Goal: Transaction & Acquisition: Purchase product/service

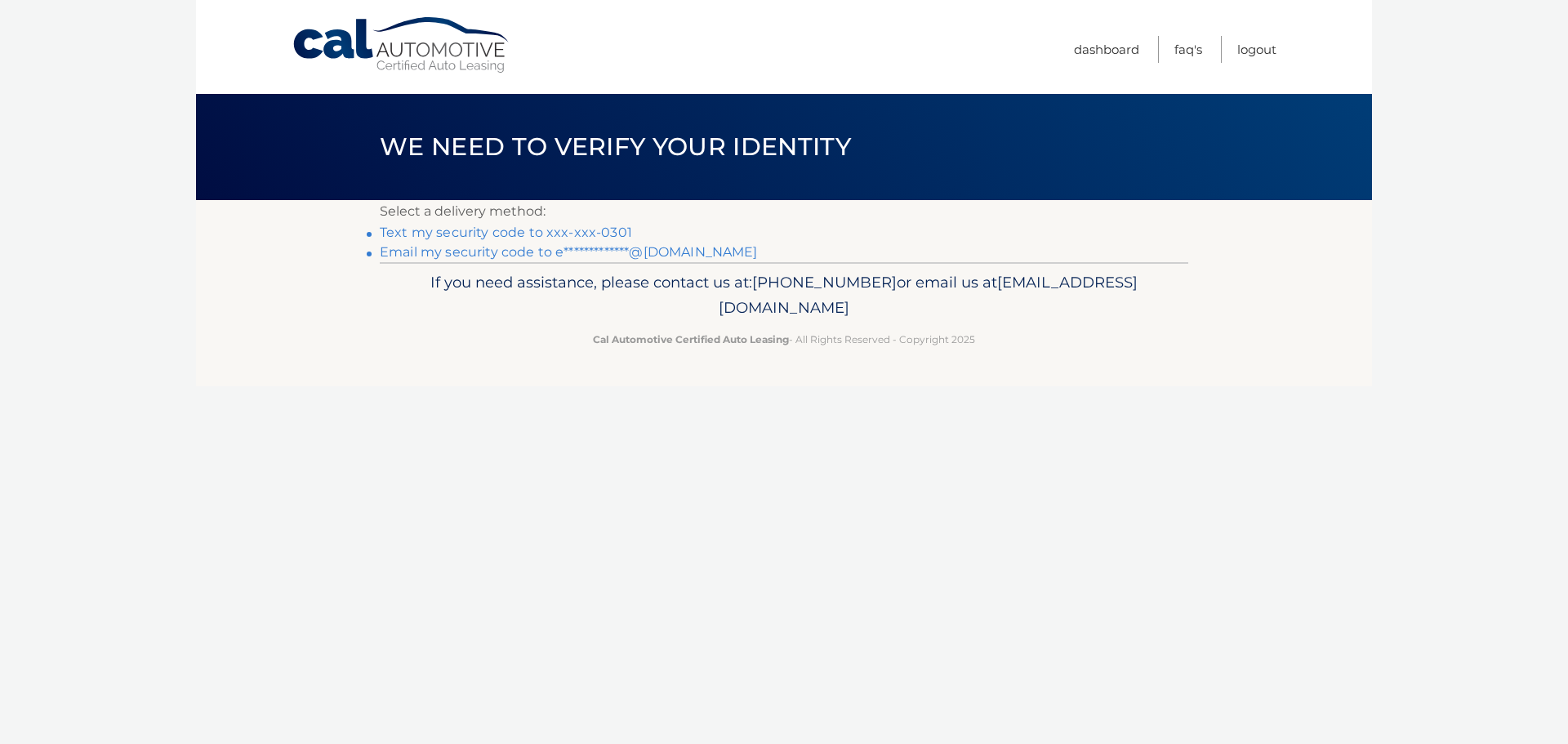
click at [527, 232] on link "Text my security code to xxx-xxx-0301" at bounding box center [506, 232] width 252 height 15
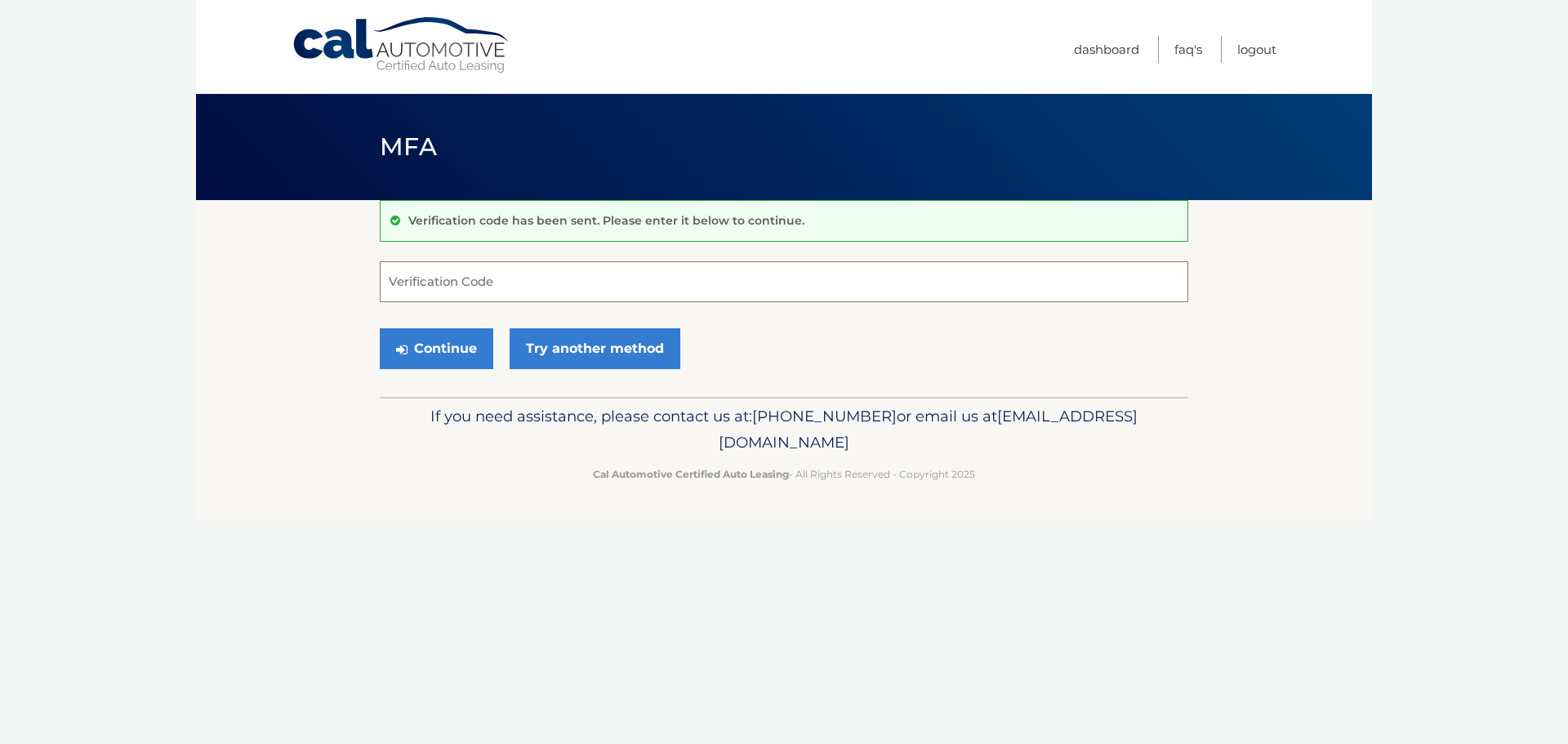
click at [456, 276] on input "Verification Code" at bounding box center [783, 282] width 808 height 41
click at [418, 283] on input "Verification Code" at bounding box center [783, 282] width 808 height 41
type input "507309"
click at [439, 338] on button "Continue" at bounding box center [436, 349] width 114 height 41
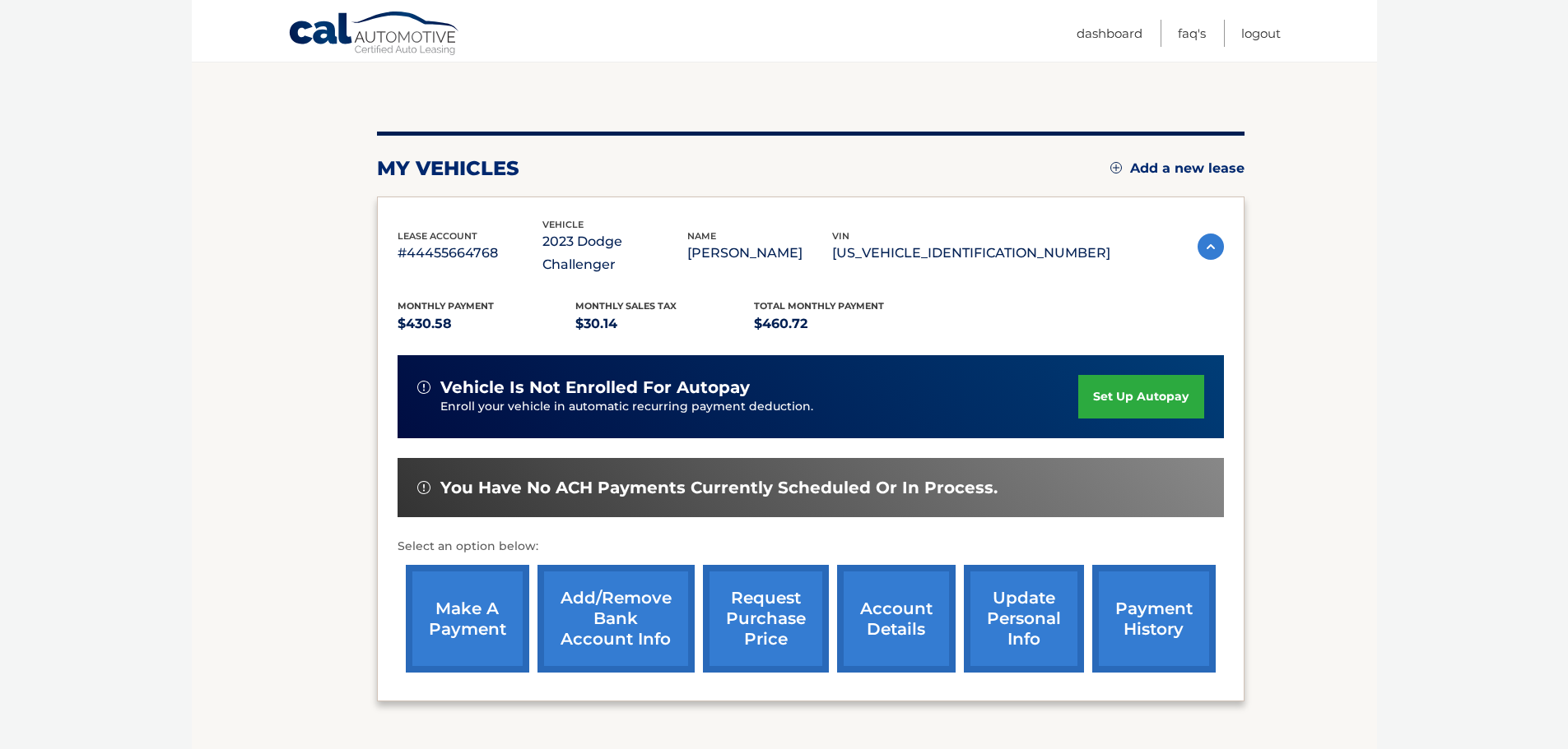
scroll to position [165, 0]
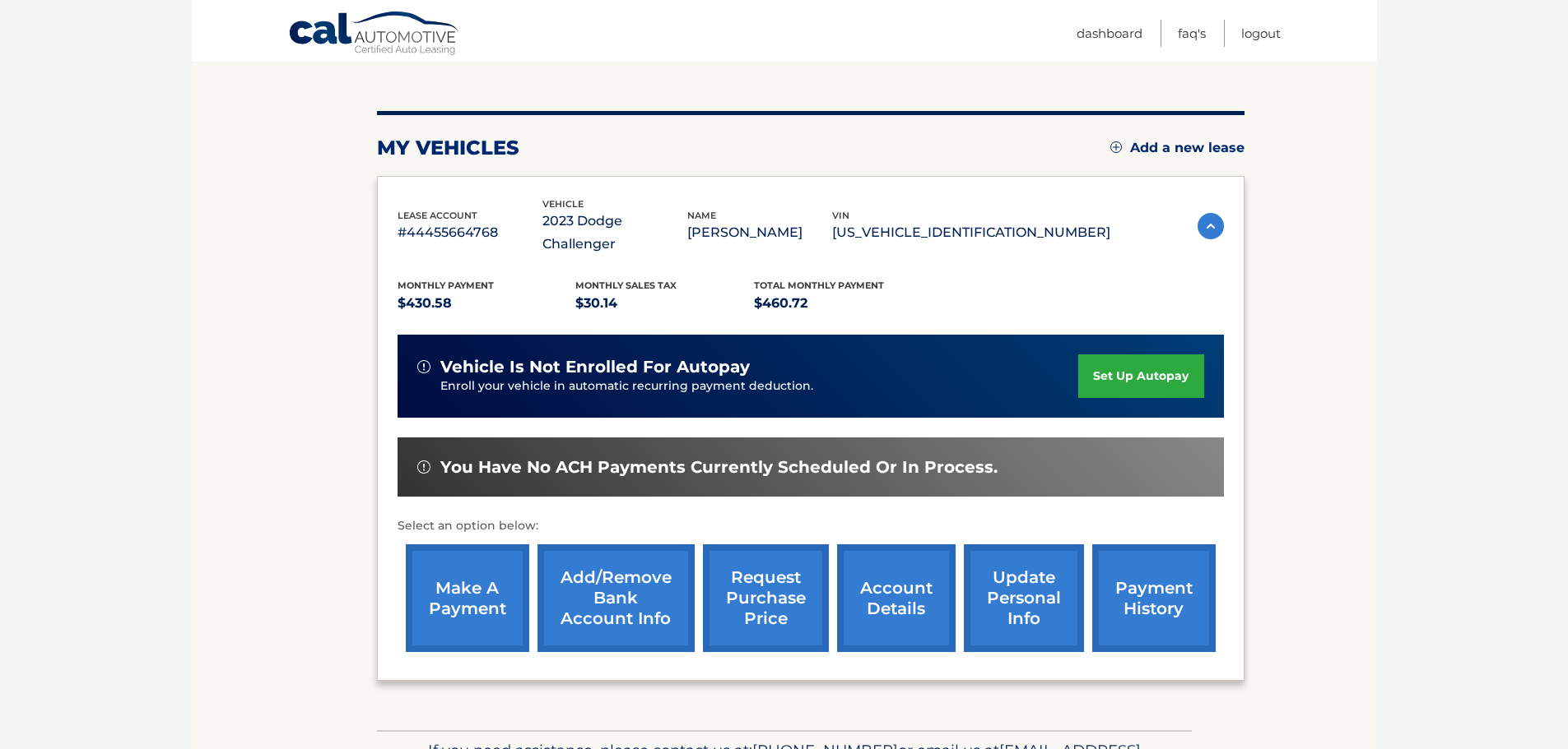
click at [462, 633] on link "make a payment" at bounding box center [467, 598] width 124 height 108
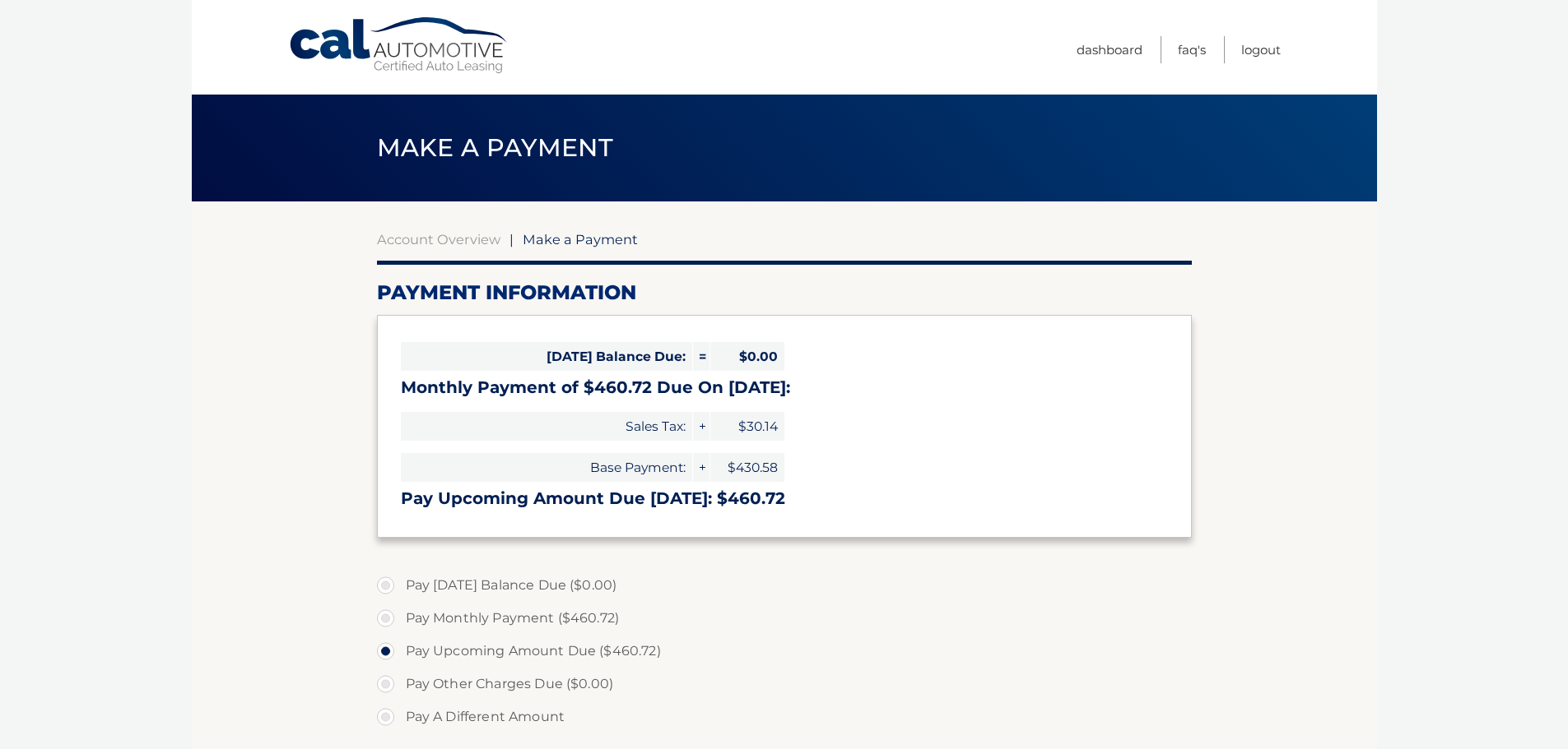
select select "OTA2ODNiNDYtMTMzYi00ZTZhLTgyNzMtMWYzZTdmNTExNzg4"
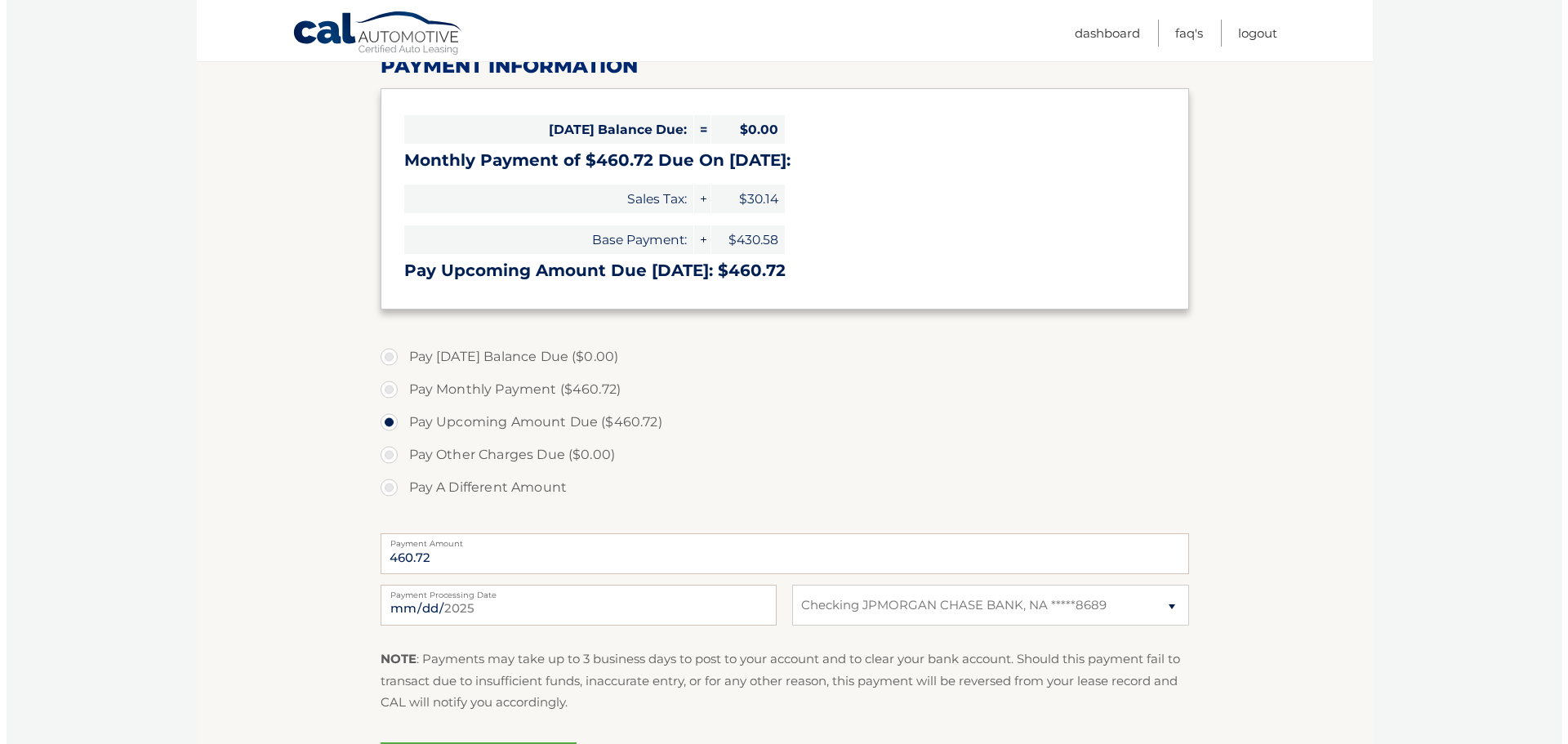
scroll to position [327, 0]
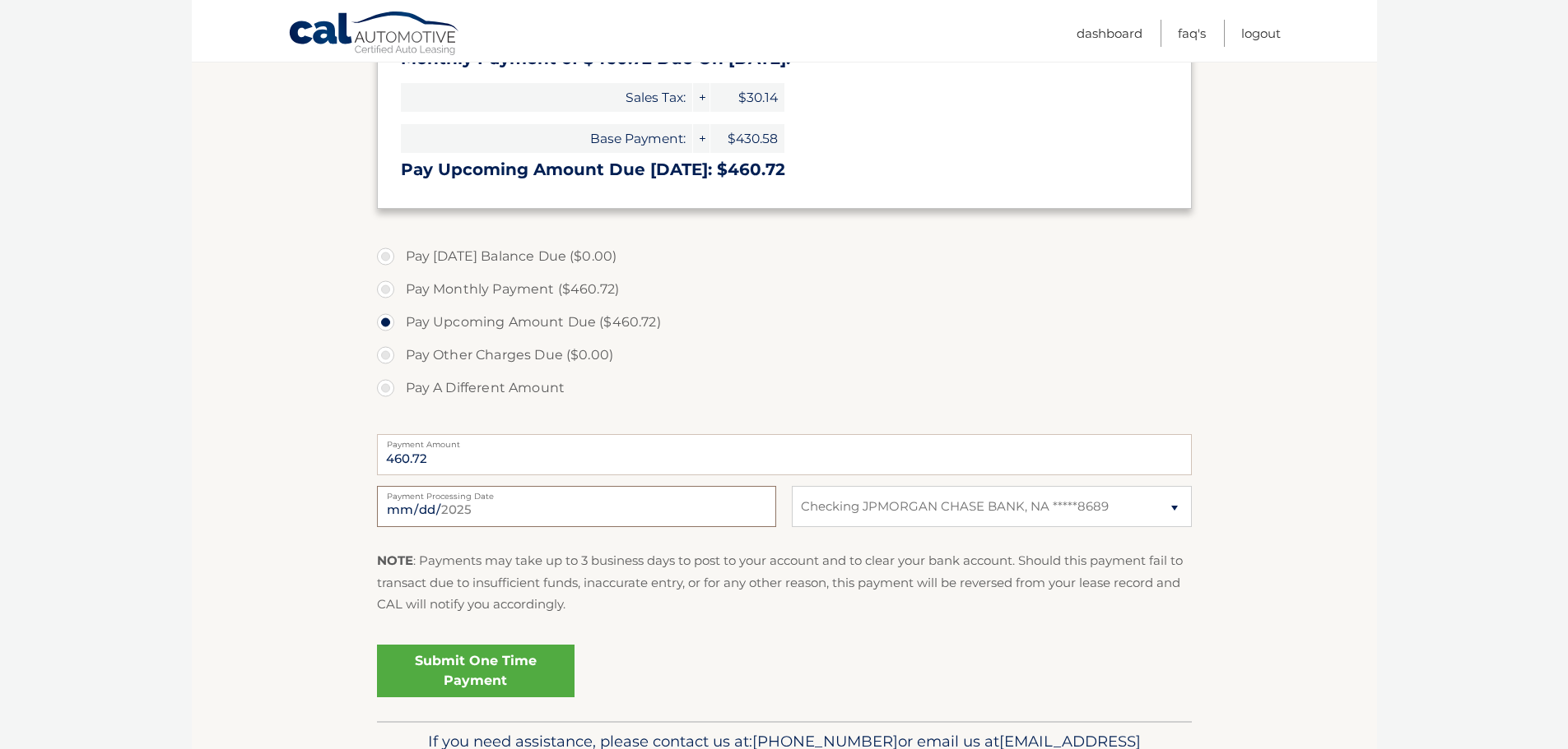
click at [442, 504] on input "2025-09-21" at bounding box center [576, 507] width 399 height 41
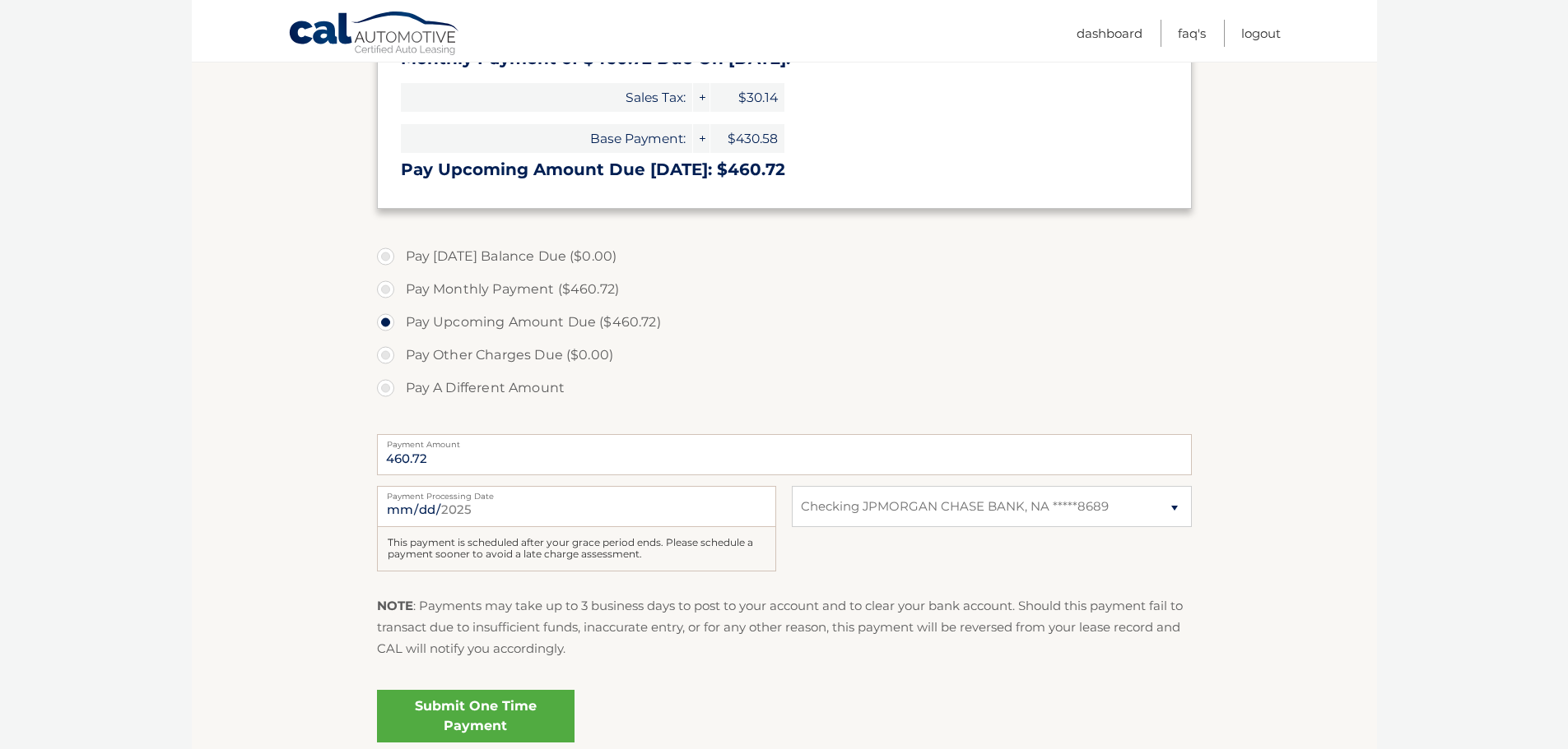
click at [451, 499] on label "Payment Processing Date" at bounding box center [576, 492] width 399 height 14
click at [451, 500] on input "2025-11-01" at bounding box center [576, 507] width 399 height 41
click at [461, 504] on input "2025-11-01" at bounding box center [576, 507] width 399 height 41
type input "2025-10-01"
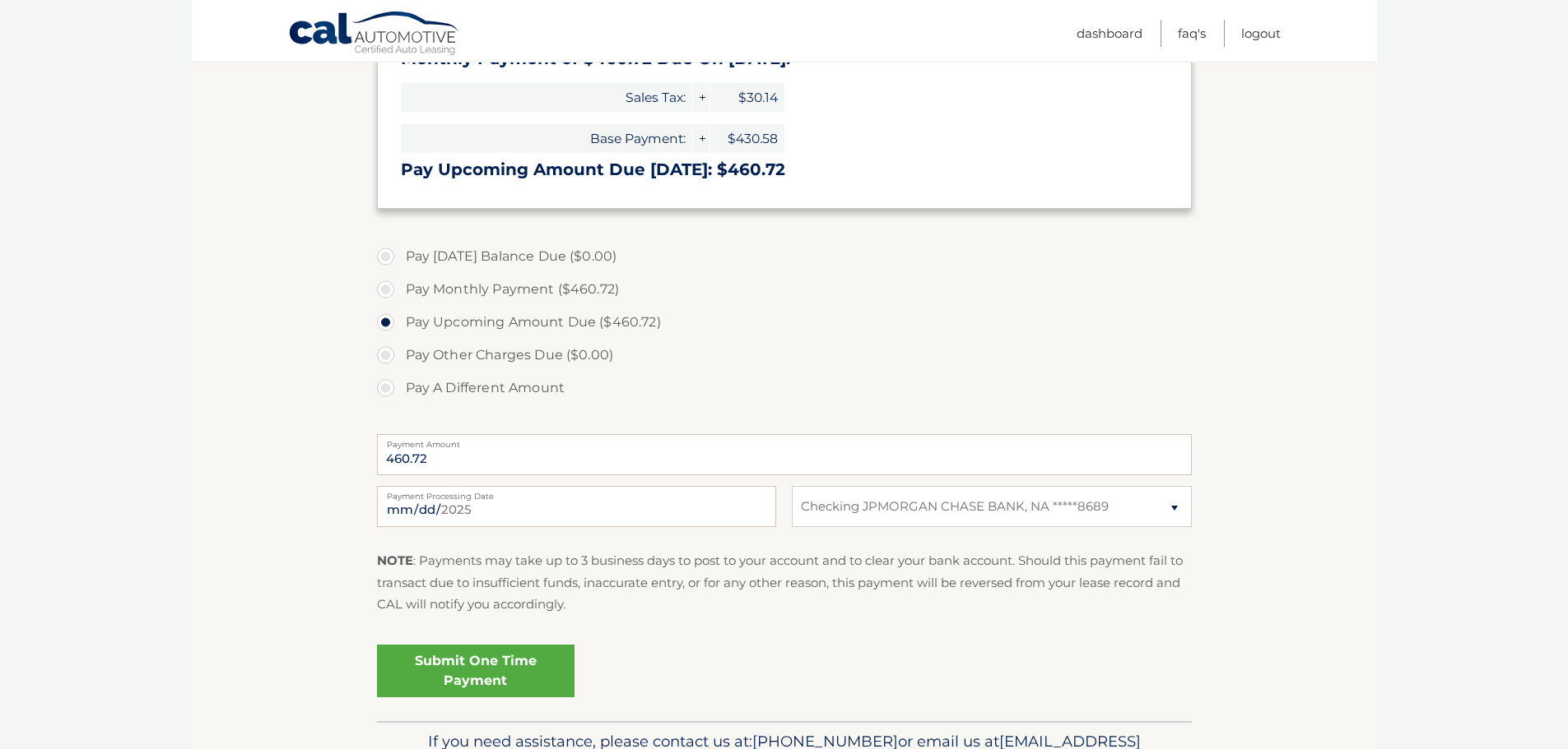
click at [504, 672] on link "Submit One Time Payment" at bounding box center [475, 671] width 197 height 52
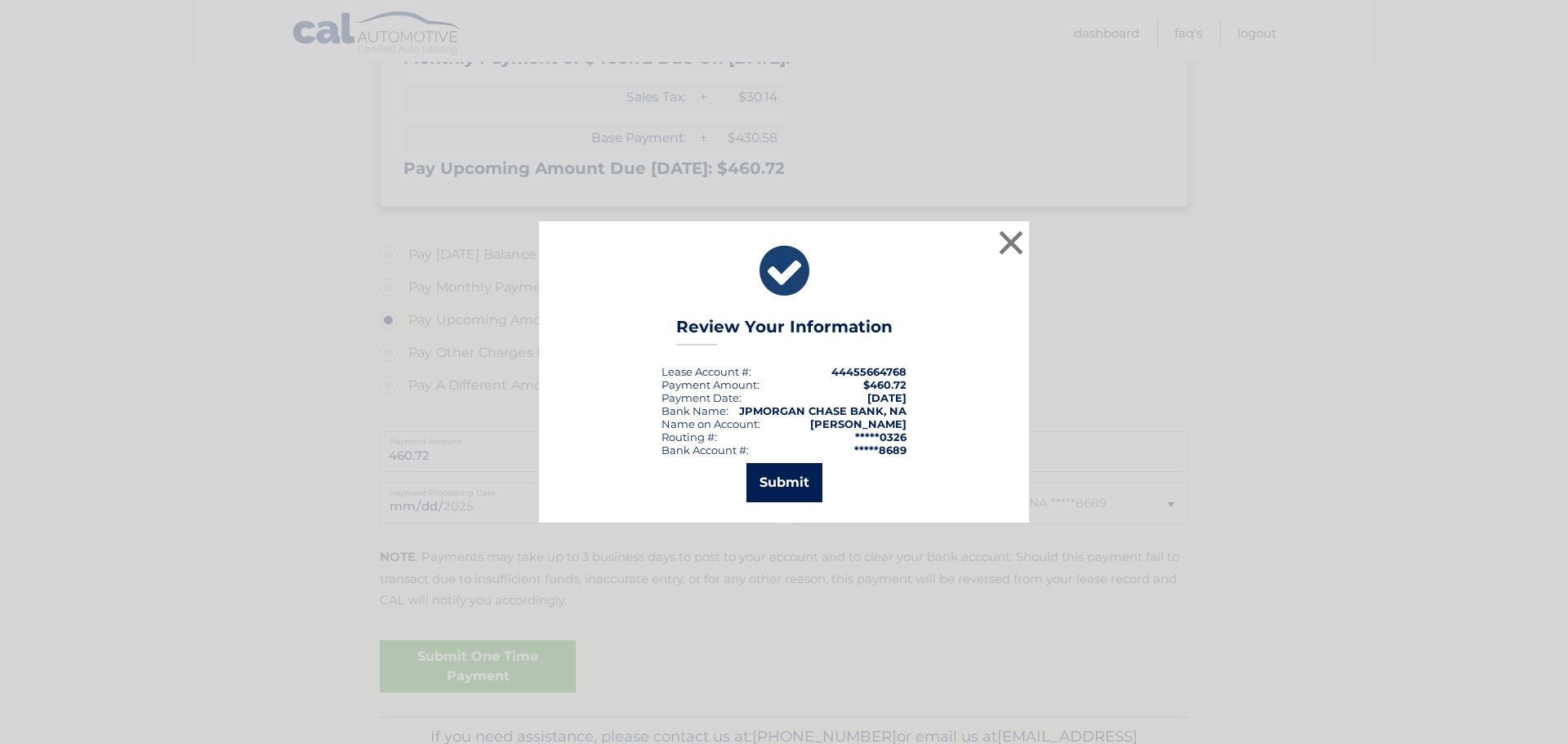
click at [788, 474] on button "Submit" at bounding box center [784, 483] width 76 height 39
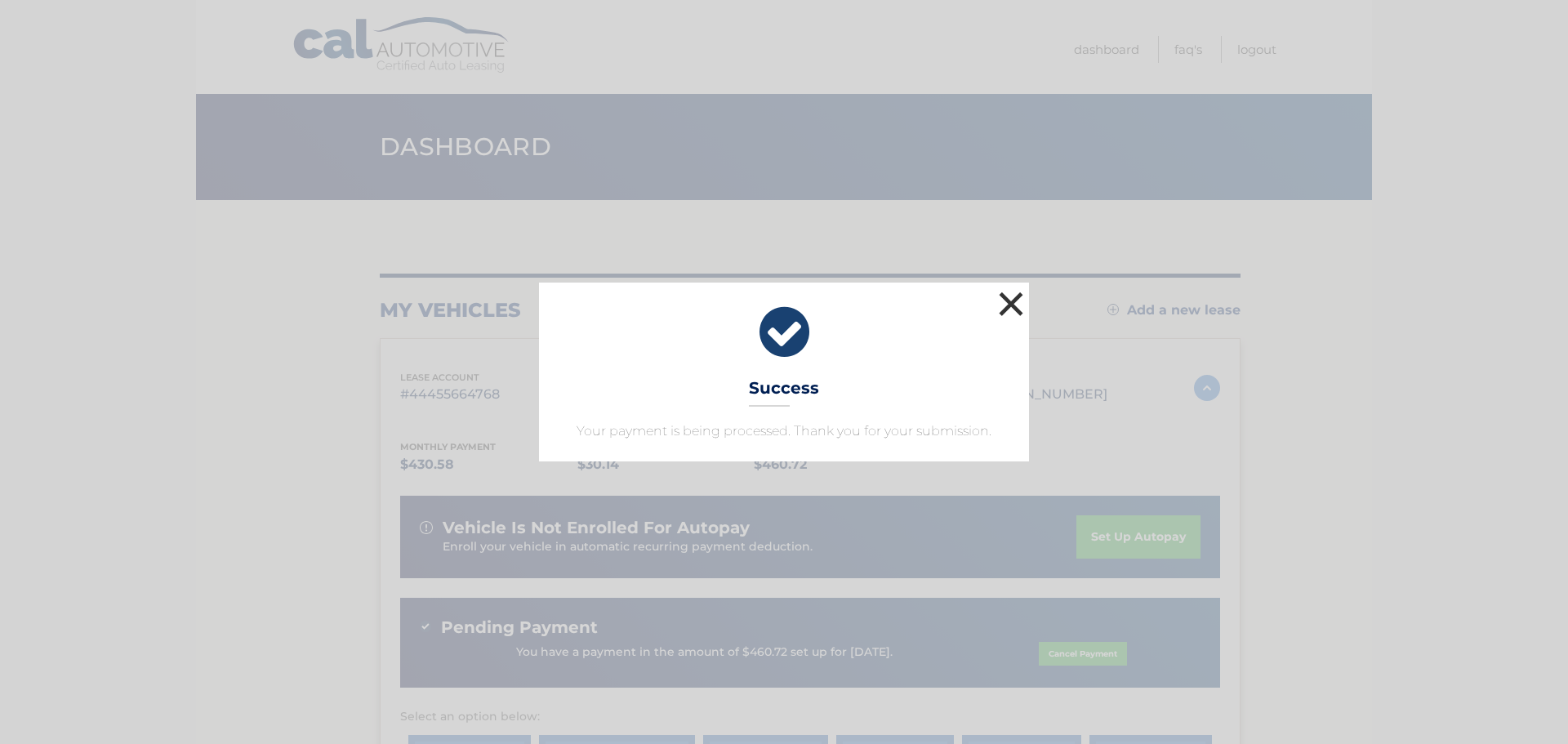
click at [1013, 303] on button "×" at bounding box center [1011, 304] width 33 height 33
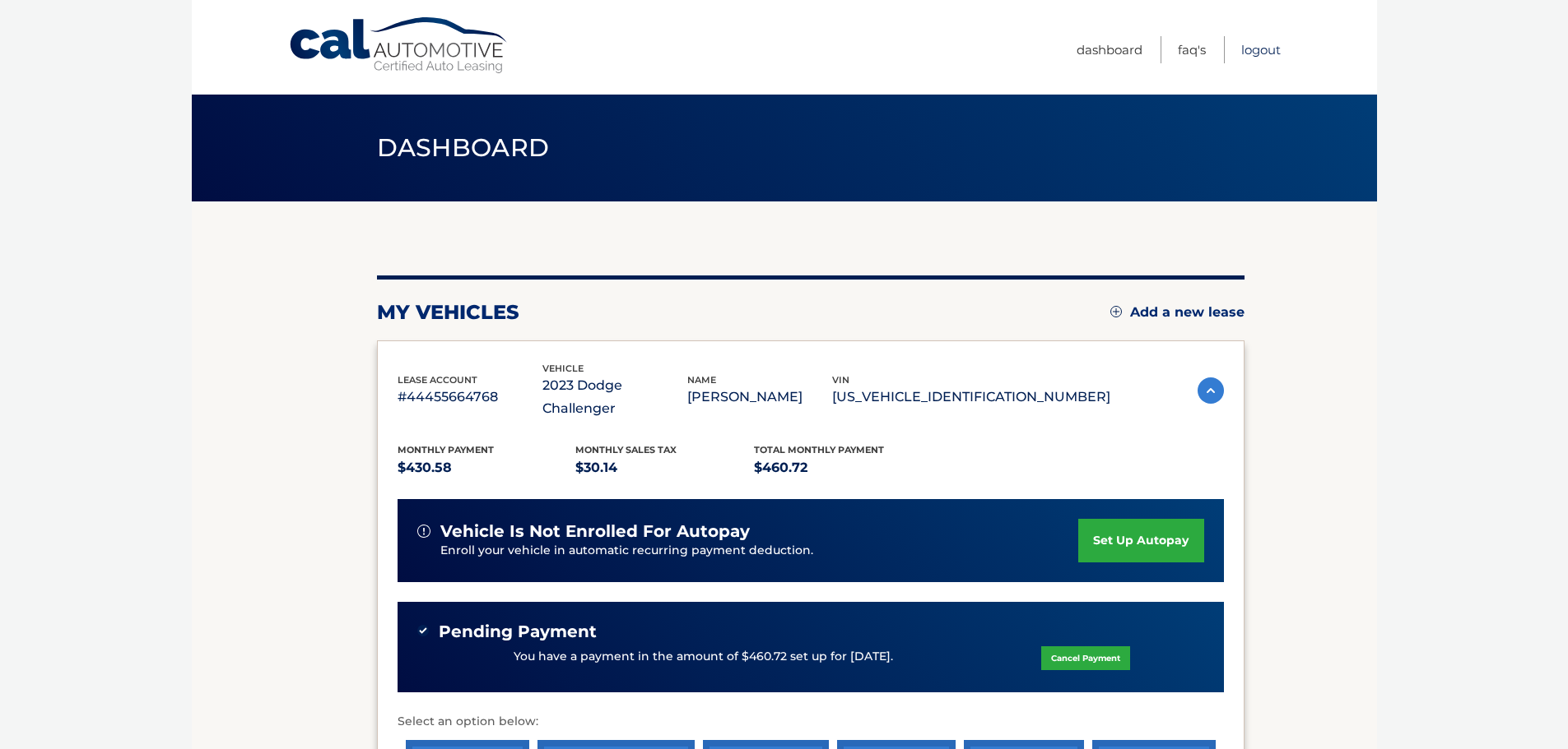
click at [1250, 51] on link "Logout" at bounding box center [1261, 50] width 40 height 27
